Goal: Task Accomplishment & Management: Manage account settings

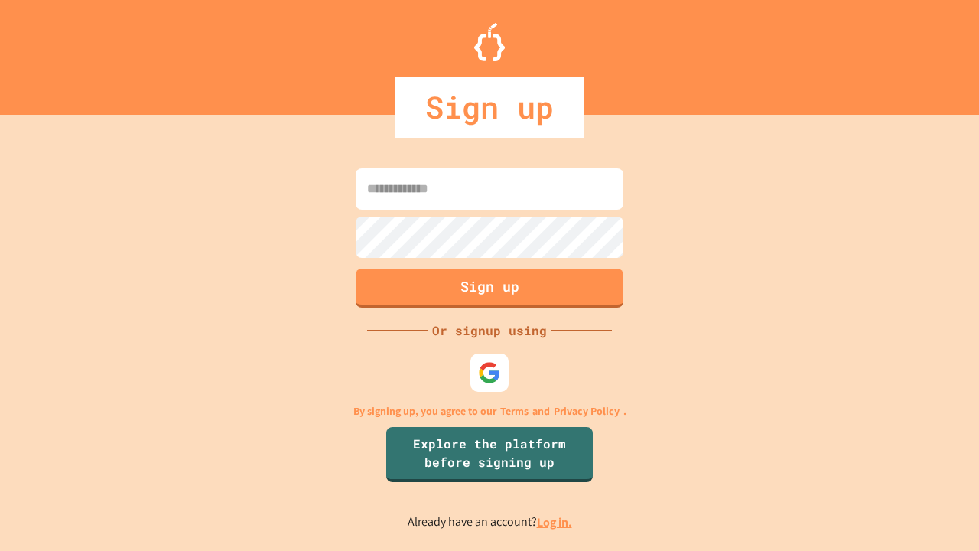
click at [555, 522] on link "Log in." at bounding box center [554, 522] width 35 height 16
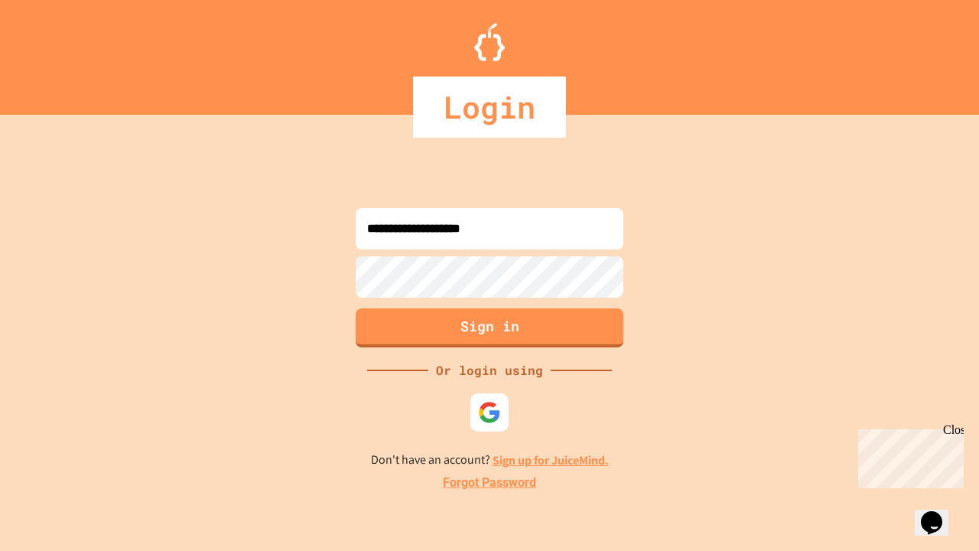
type input "**********"
